Goal: Task Accomplishment & Management: Manage account settings

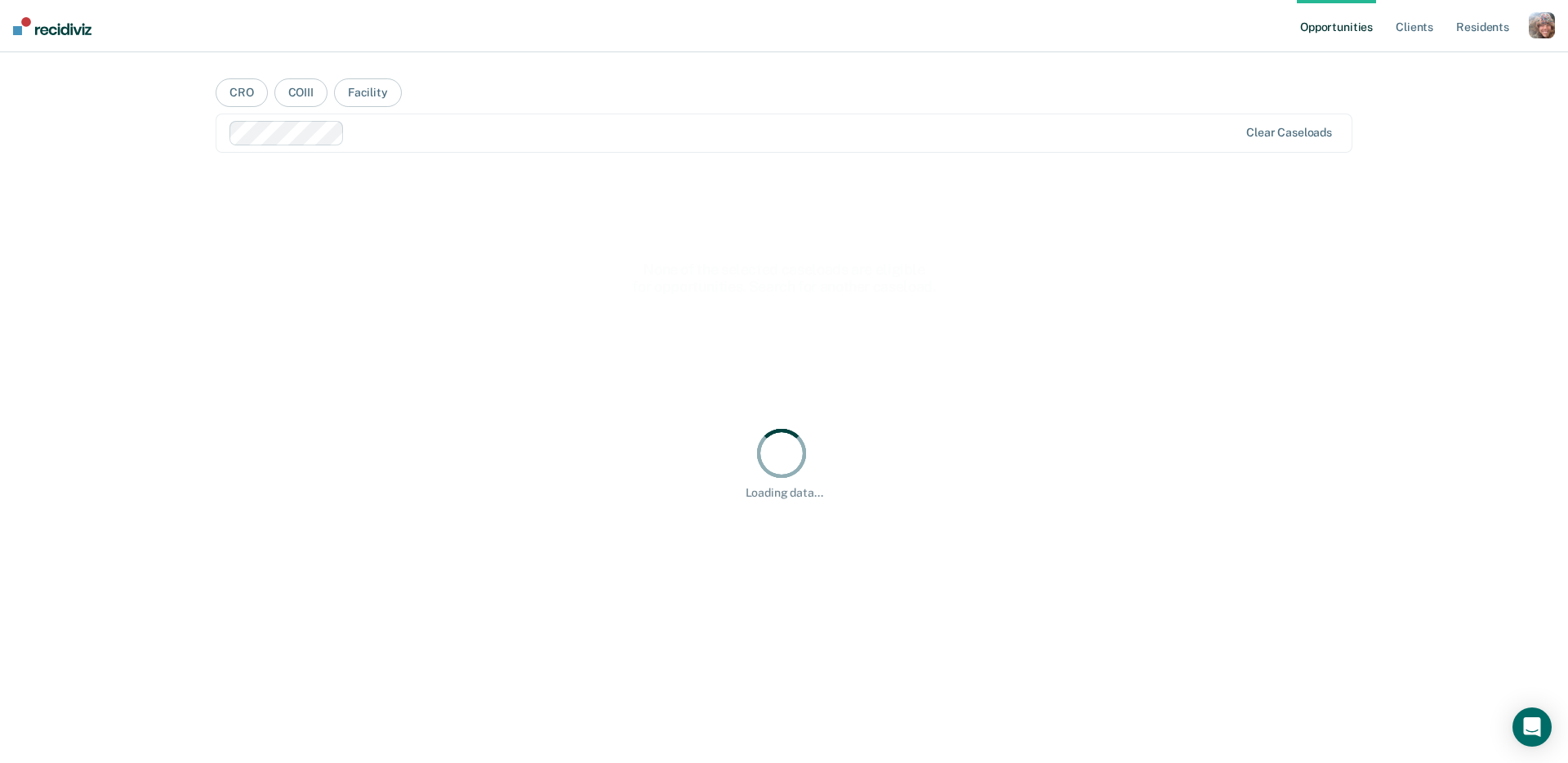
click at [1540, 26] on div "button" at bounding box center [1541, 25] width 26 height 26
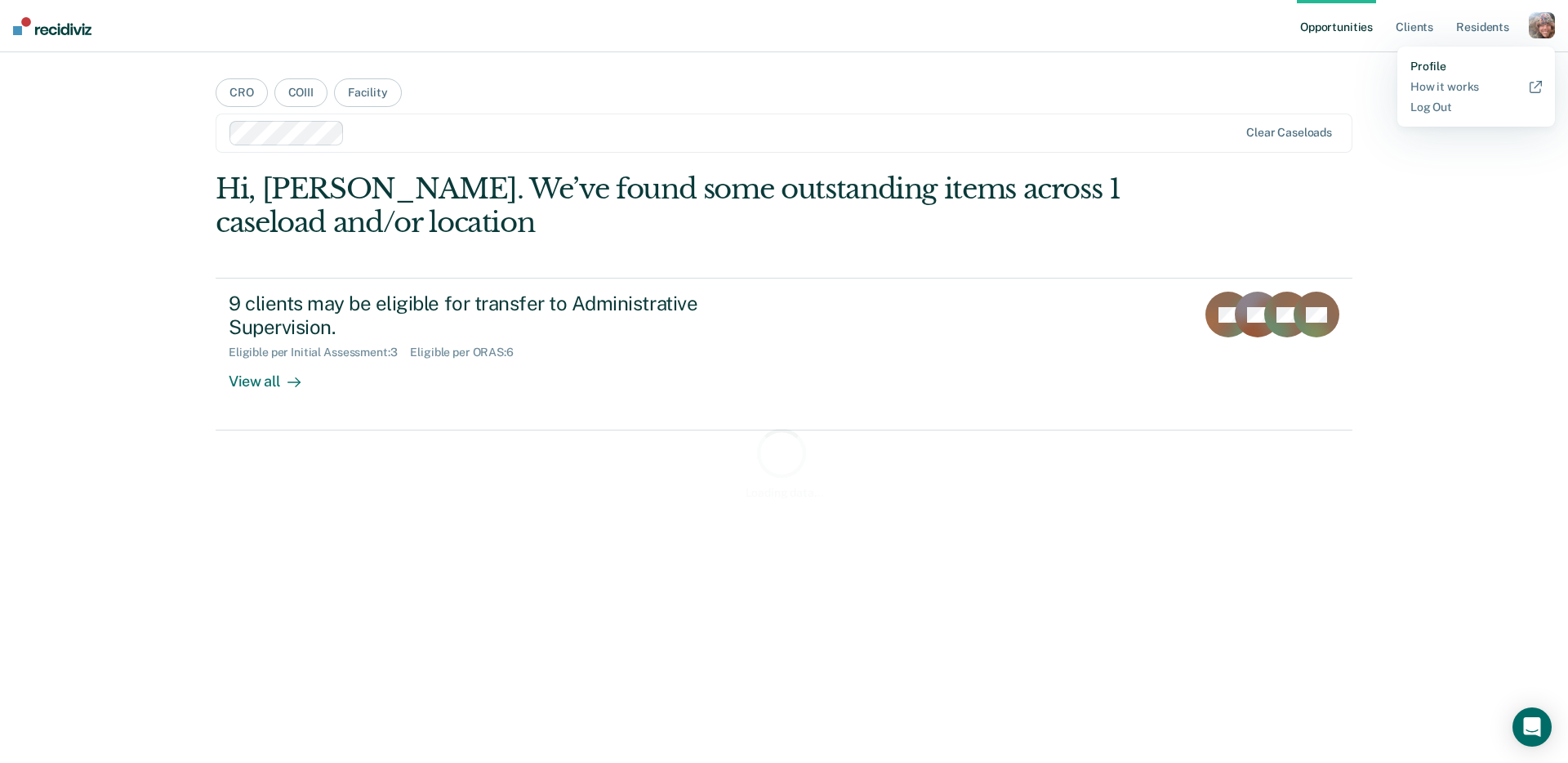
click at [1435, 68] on link "Profile" at bounding box center [1476, 66] width 131 height 14
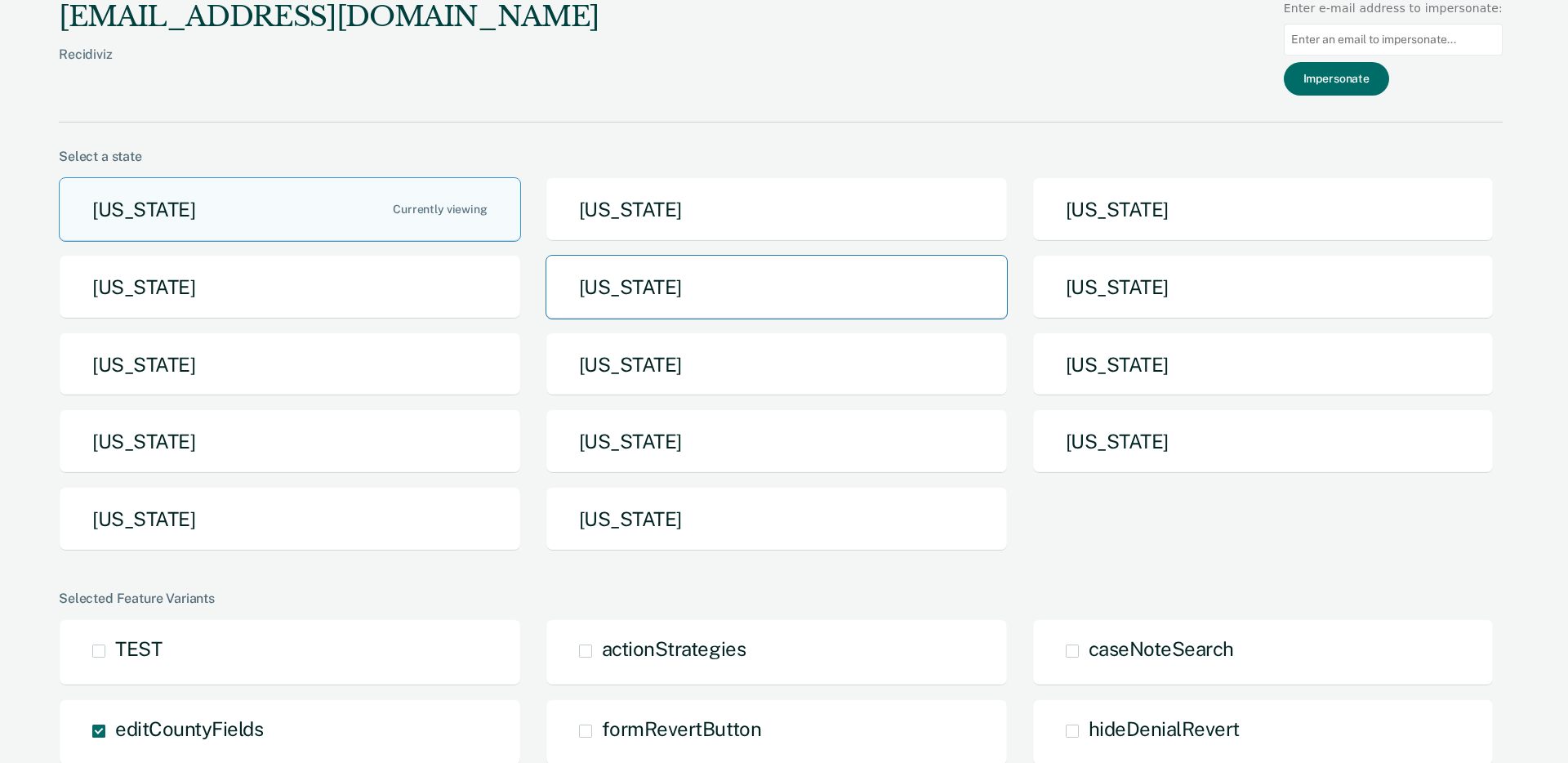
click at [701, 294] on button "Iowa" at bounding box center [777, 286] width 463 height 65
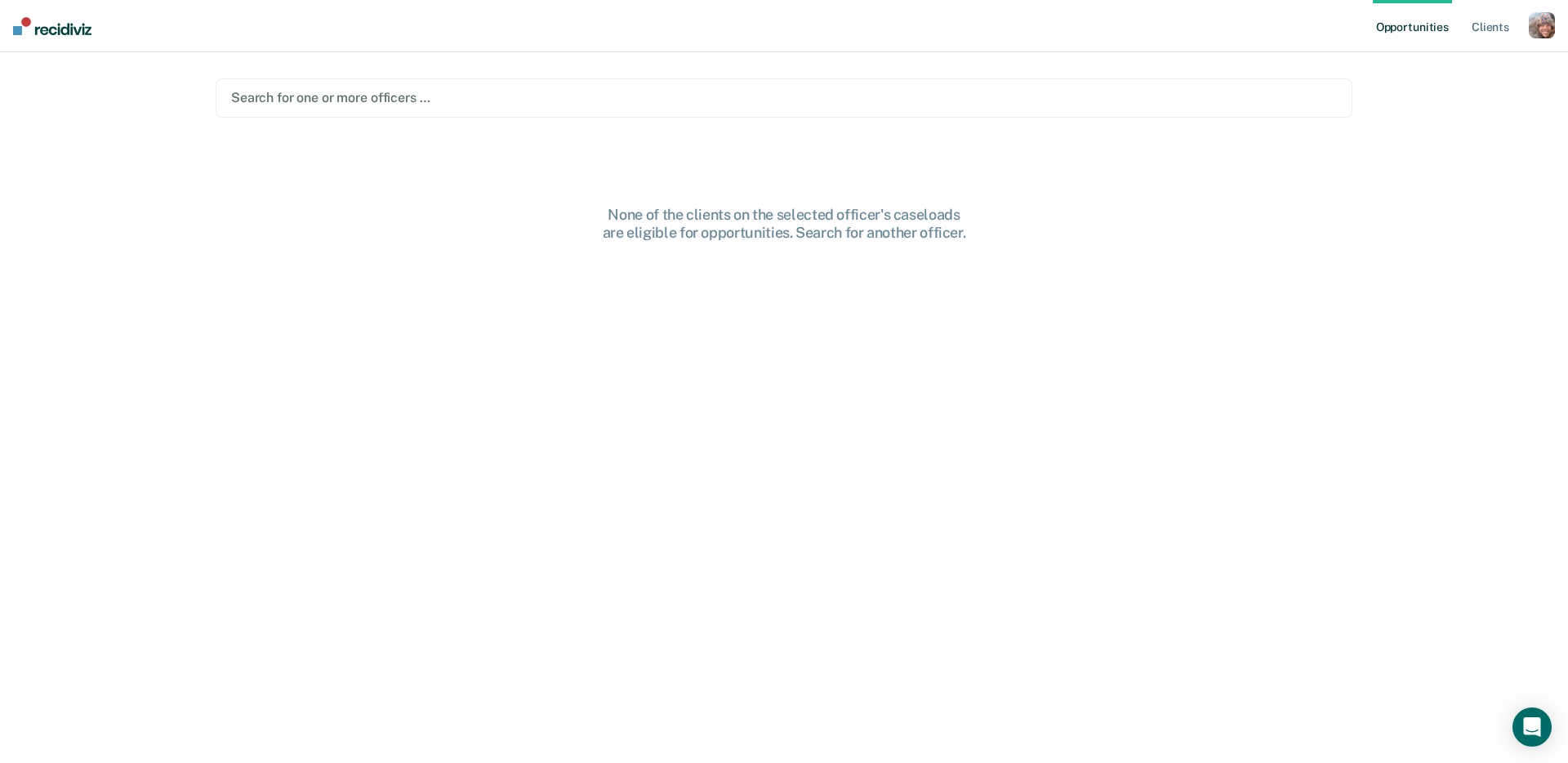
click at [566, 104] on div at bounding box center [784, 97] width 1106 height 19
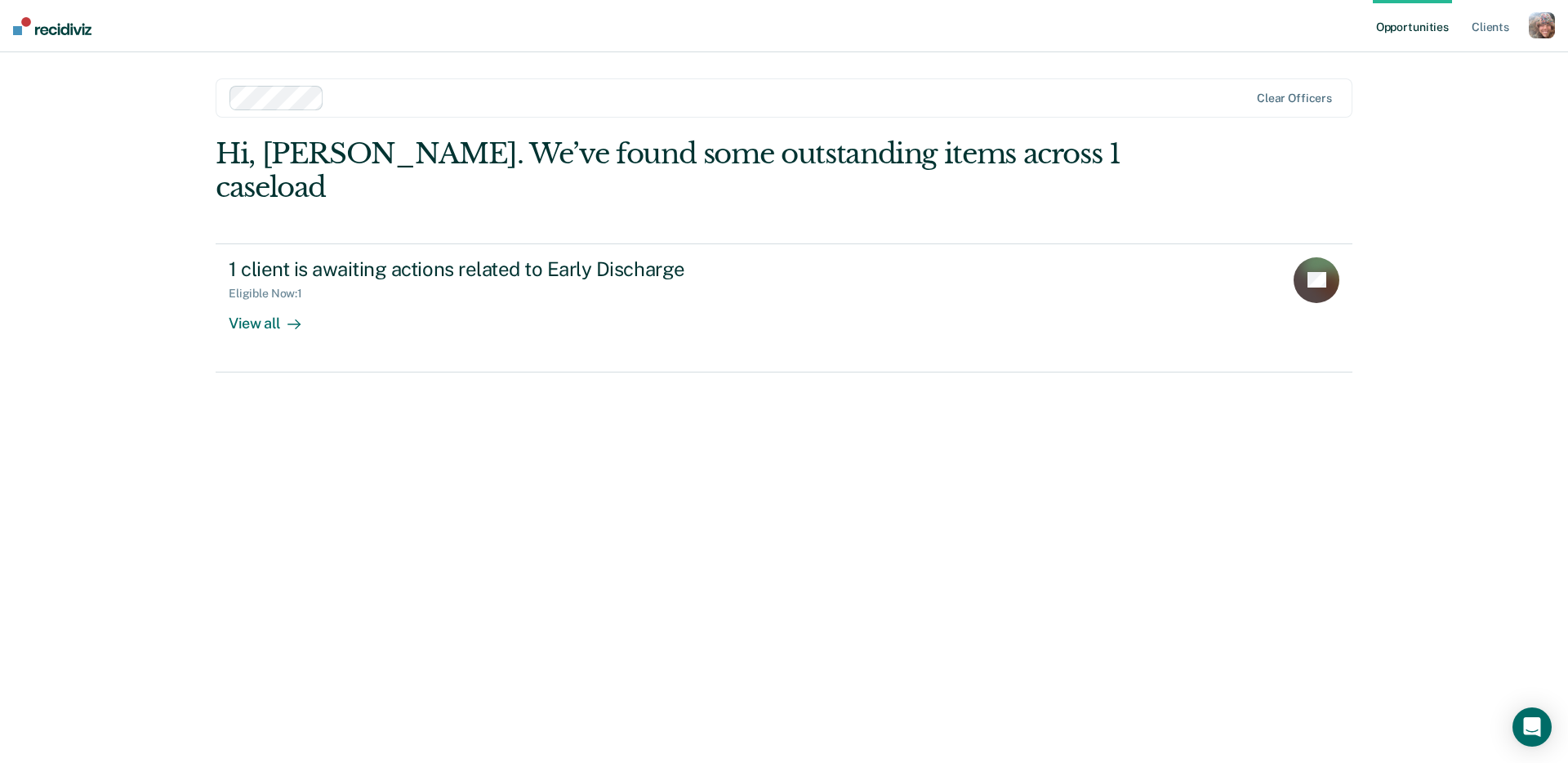
click at [1399, 140] on div "Opportunities Client s Profile How it works Log Out option Gary Allen, selected…" at bounding box center [784, 381] width 1568 height 763
click at [1419, 130] on div "Opportunities Client s Profile How it works Log Out Clear officers Hi, Jen. We’…" at bounding box center [784, 381] width 1568 height 763
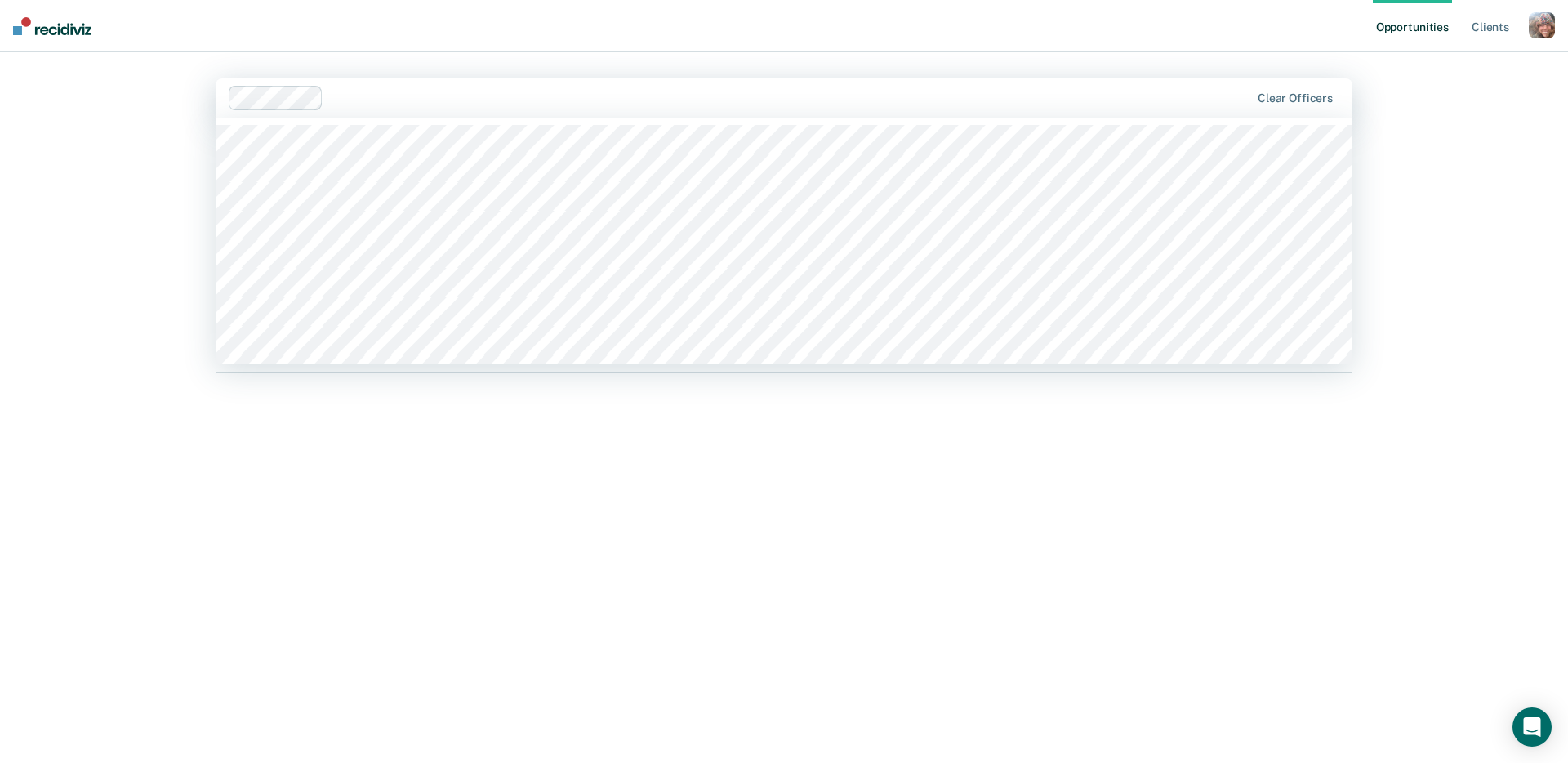
click at [588, 101] on div at bounding box center [790, 97] width 920 height 19
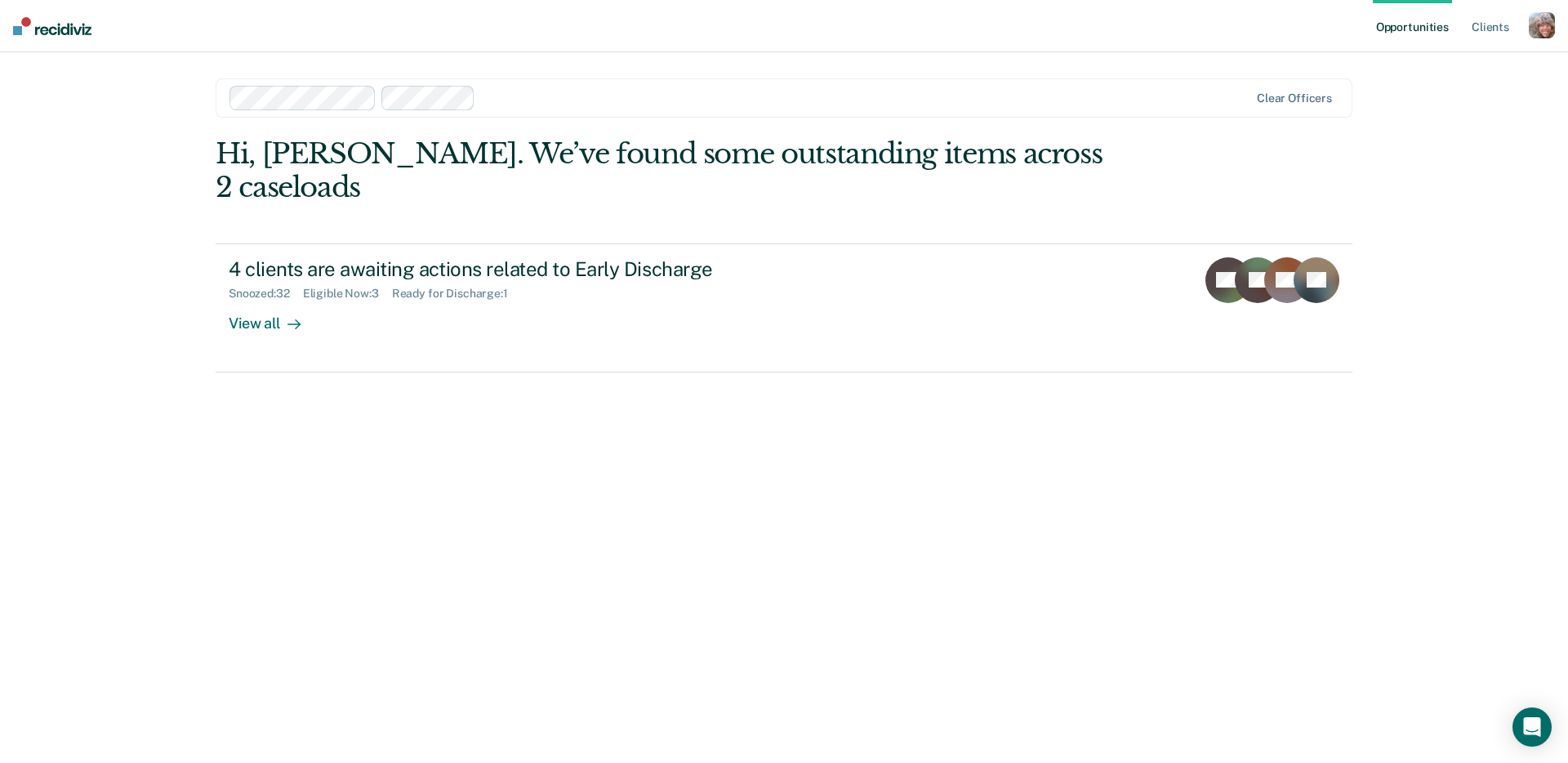
click at [566, 104] on div at bounding box center [865, 97] width 767 height 19
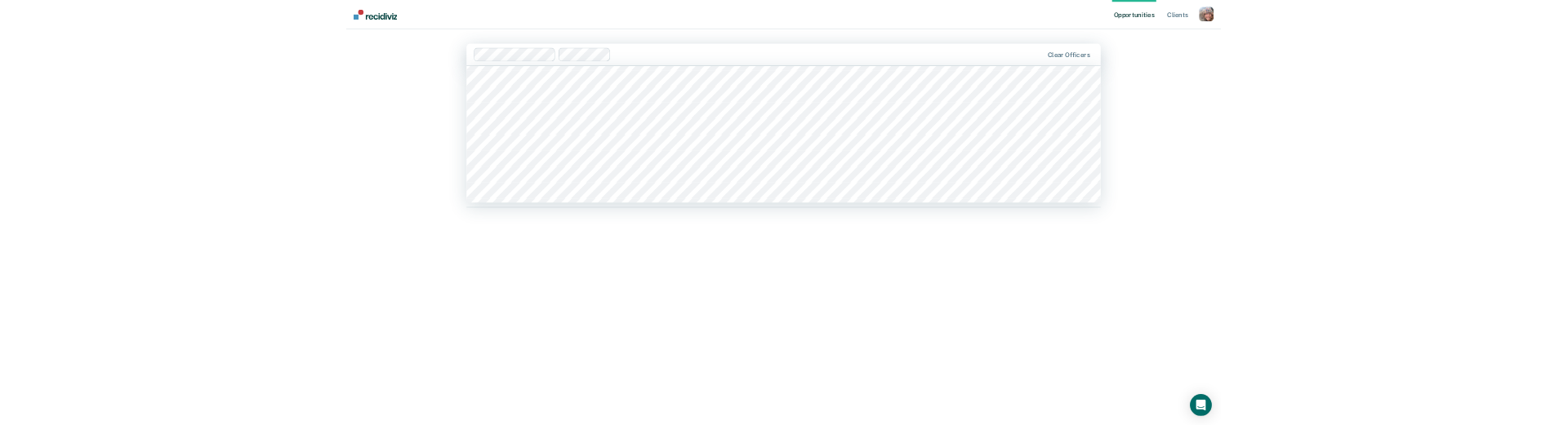
scroll to position [885, 0]
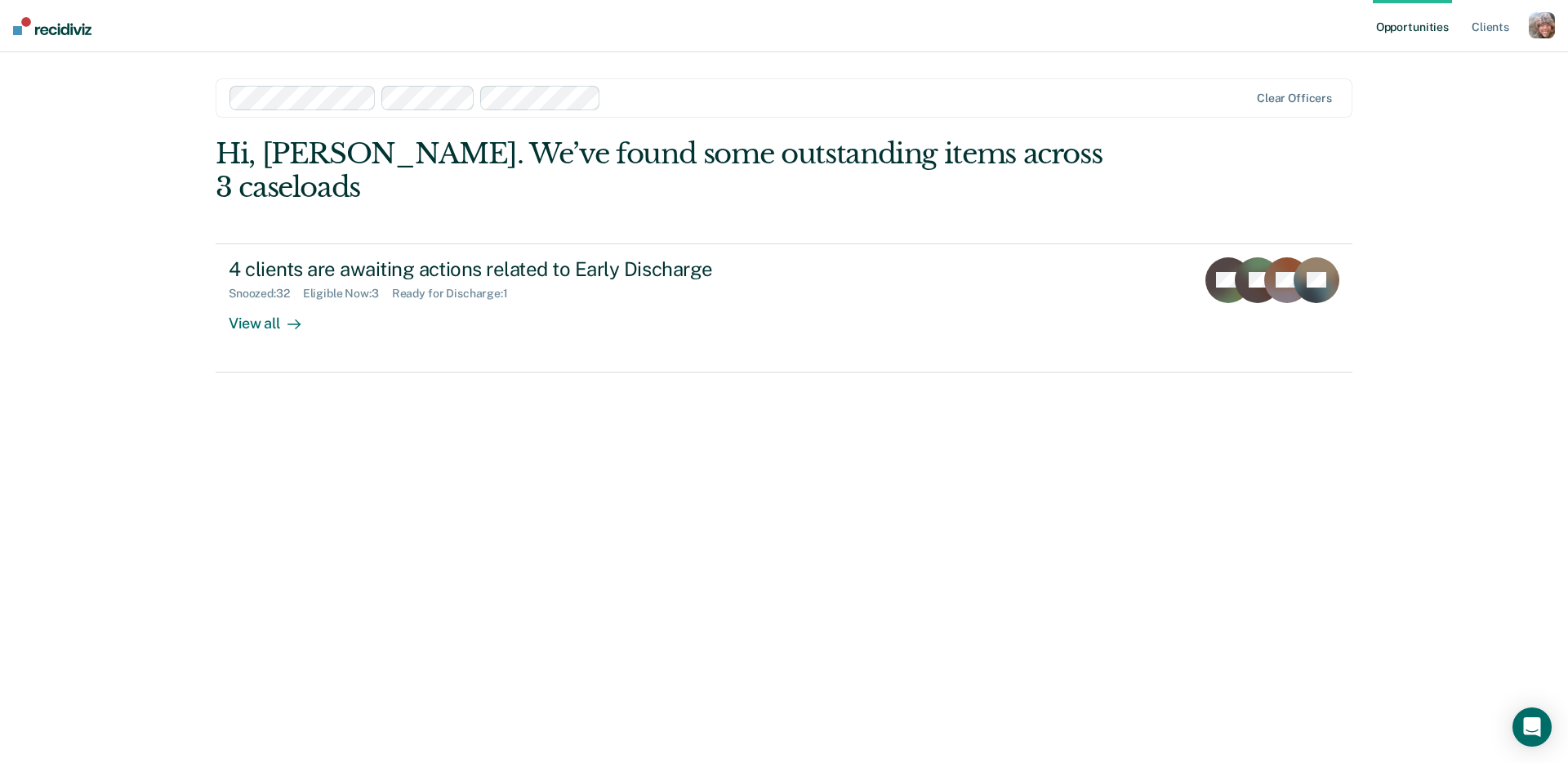
click at [1444, 221] on div "Opportunities Client s Profile How it works Log Out option Robin Bernhard, sele…" at bounding box center [784, 381] width 1568 height 763
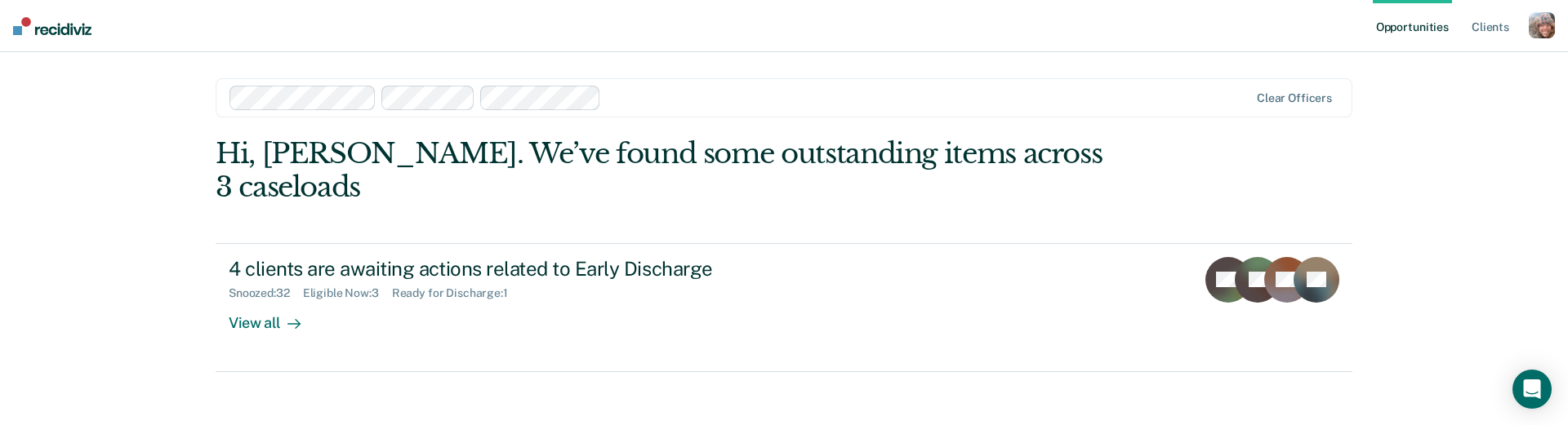
click at [134, 279] on div "Opportunities Client s Profile How it works Log Out Clear officers Hi, Jen. We’…" at bounding box center [784, 212] width 1568 height 425
click at [1535, 67] on div "Opportunities Client s Profile How it works Log Out Clear officers Hi, Jen. We’…" at bounding box center [784, 219] width 1568 height 437
click at [1544, 32] on div "button" at bounding box center [1541, 25] width 26 height 26
click at [1458, 66] on link "Profile" at bounding box center [1476, 66] width 131 height 14
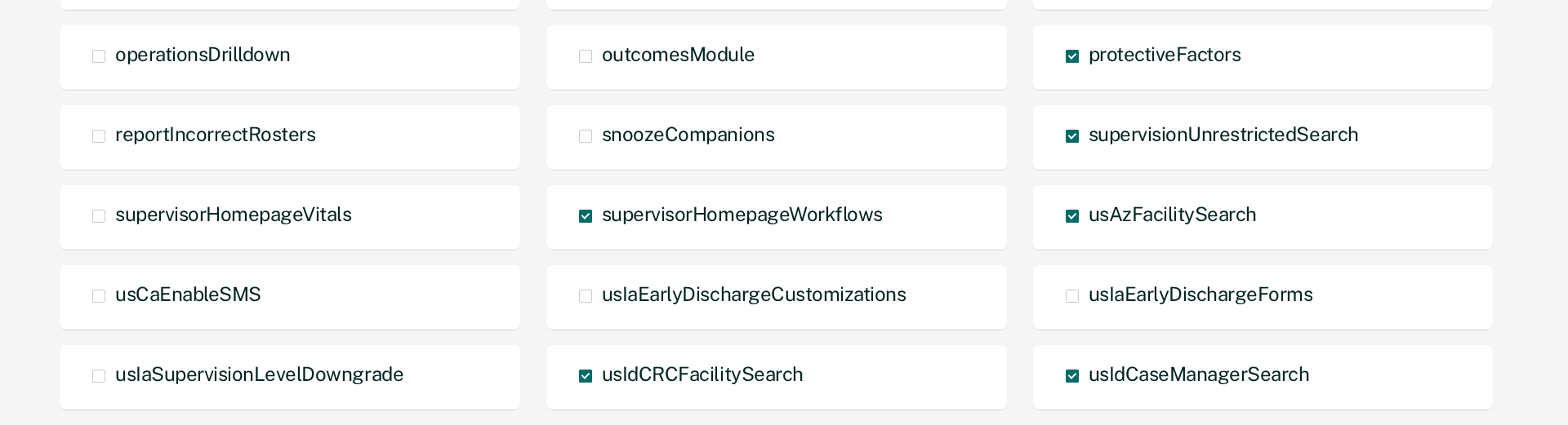
scroll to position [920, 0]
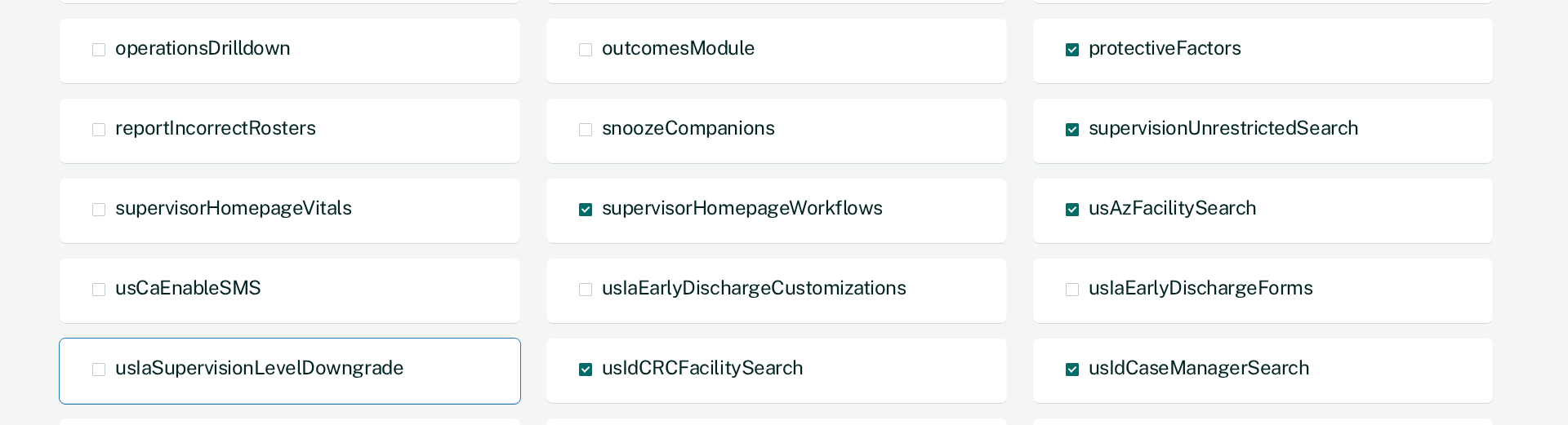
click at [299, 371] on span "usIaSupervisionLevelDowngrade" at bounding box center [259, 367] width 288 height 23
click at [115, 382] on input "usIaSupervisionLevelDowngrade" at bounding box center [115, 382] width 0 height 0
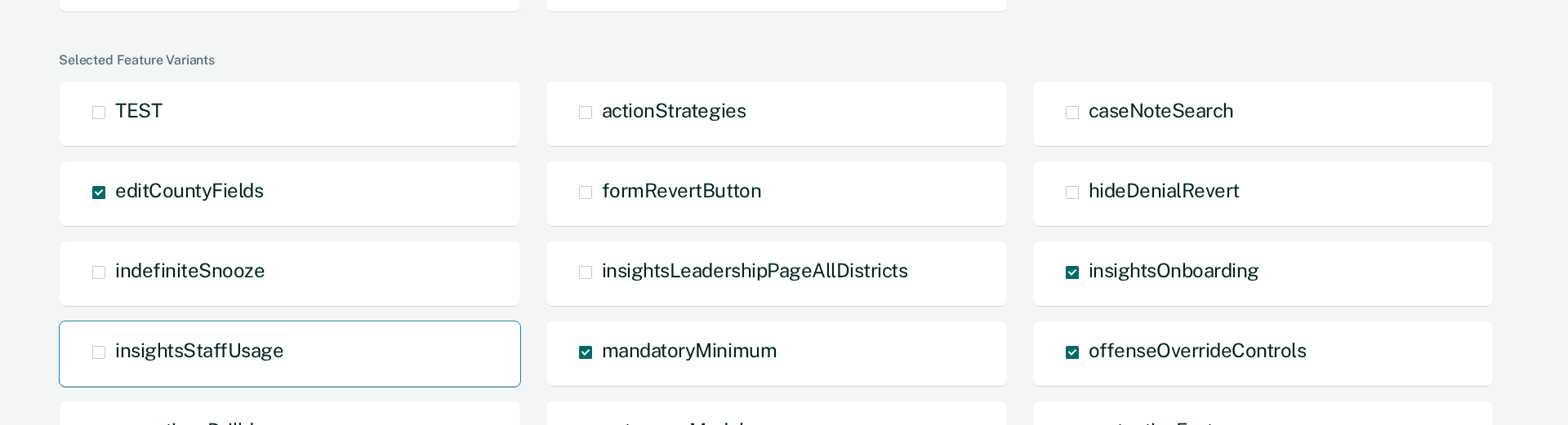
scroll to position [0, 0]
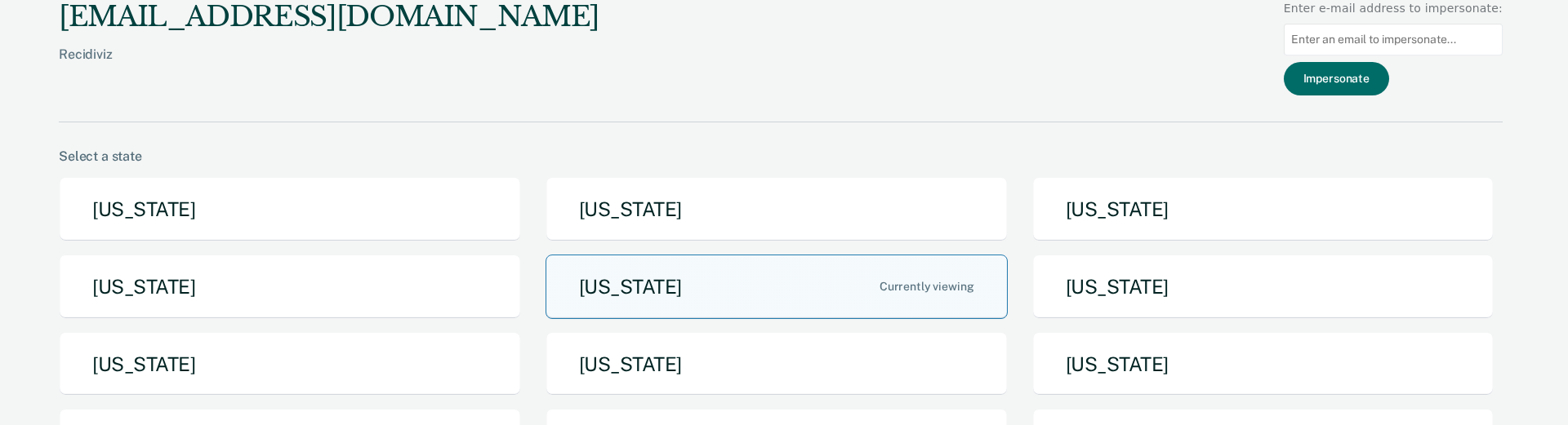
click at [806, 289] on button "Iowa" at bounding box center [777, 286] width 463 height 65
